Goal: Check status: Check status

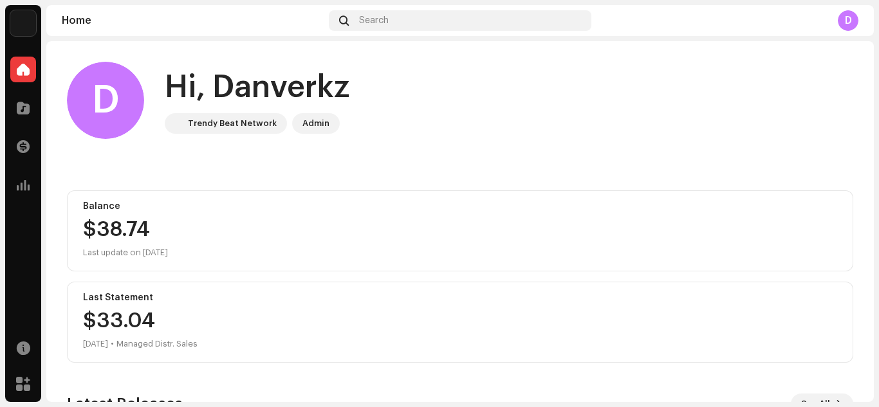
drag, startPoint x: 864, startPoint y: 114, endPoint x: 879, endPoint y: 160, distance: 48.6
click at [879, 160] on div "Danverkz Home Catalog Transactions Analytics Resources Marketplace Danverkz Hom…" at bounding box center [439, 203] width 879 height 407
click at [862, 154] on div "D Hi, Danverkz Trendy Beat Network Admin Balance $38.74 Last update on [DATE] L…" at bounding box center [460, 336] width 828 height 590
drag, startPoint x: 866, startPoint y: 158, endPoint x: 866, endPoint y: 200, distance: 41.2
click at [866, 200] on div "D Hi, Danverkz Trendy Beat Network Admin Balance $38.74 Last update on [DATE] L…" at bounding box center [460, 221] width 828 height 361
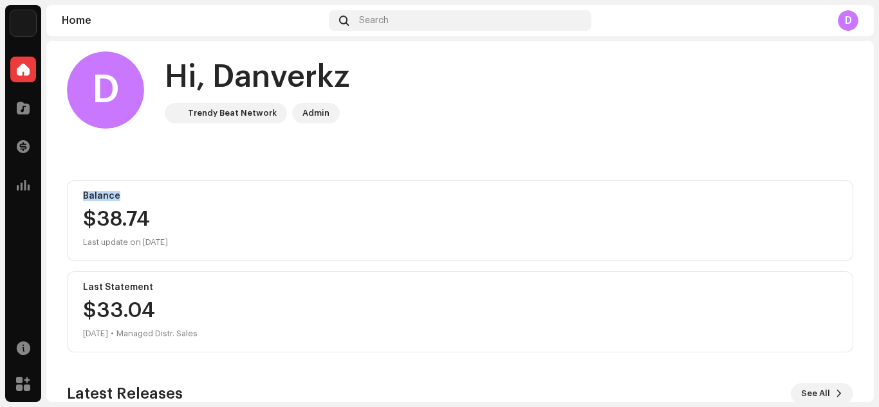
scroll to position [15, 0]
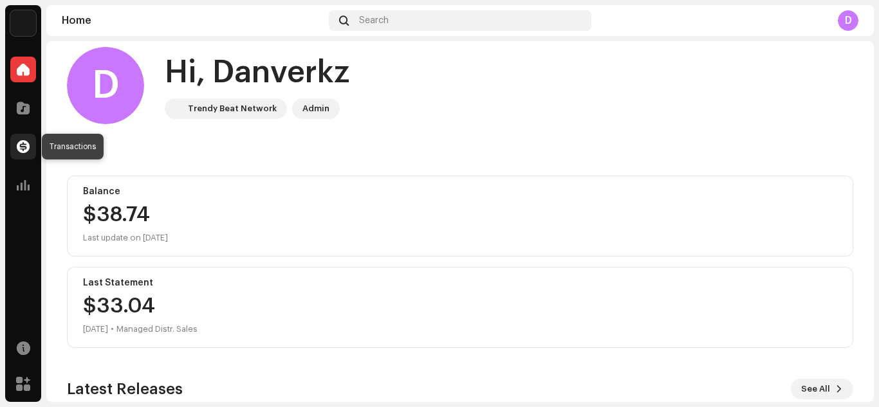
click at [24, 148] on span at bounding box center [23, 147] width 13 height 10
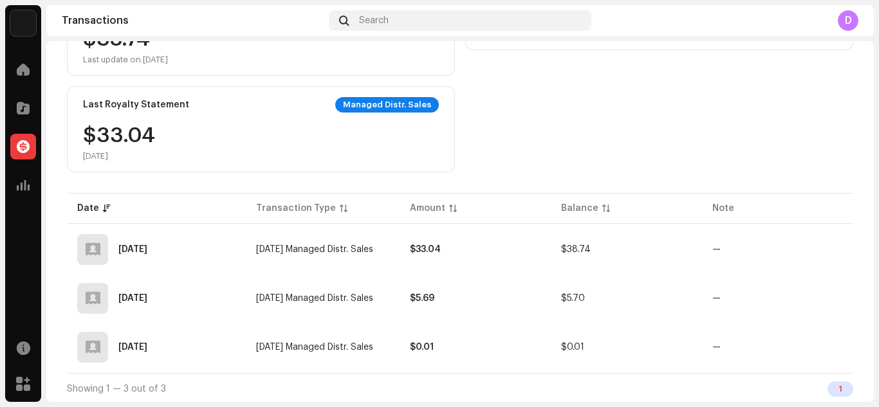
scroll to position [177, 0]
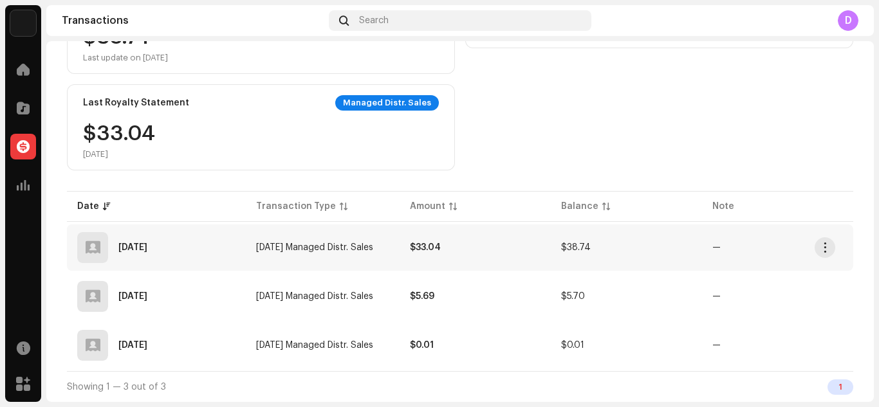
click at [713, 249] on re-a-table-badge "—" at bounding box center [716, 247] width 8 height 9
click at [823, 244] on span "button" at bounding box center [826, 248] width 10 height 10
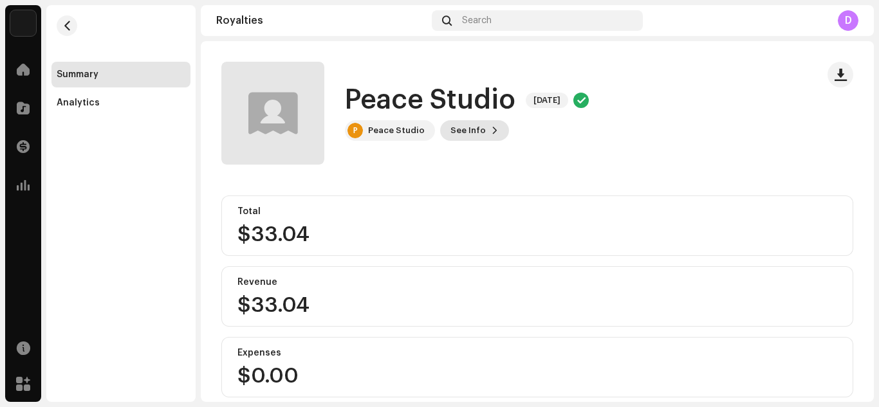
click at [465, 125] on span "See Info" at bounding box center [468, 131] width 35 height 26
drag, startPoint x: 865, startPoint y: 134, endPoint x: 871, endPoint y: 221, distance: 87.7
click at [871, 221] on div "Peace Studio [DATE] Peace Studio [DATE] P Peace Studio See Info Total $33.04 Re…" at bounding box center [537, 221] width 673 height 361
click at [111, 104] on div "Analytics" at bounding box center [121, 103] width 129 height 10
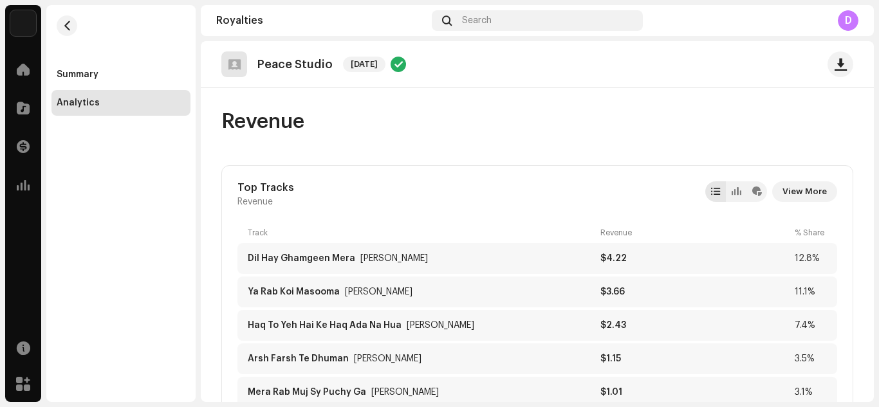
drag, startPoint x: 879, startPoint y: 79, endPoint x: 879, endPoint y: 95, distance: 16.7
click at [879, 95] on div "Danverkz Home Catalog Transactions Analytics Resources Marketplace Summary Anal…" at bounding box center [439, 203] width 879 height 407
